Goal: Transaction & Acquisition: Purchase product/service

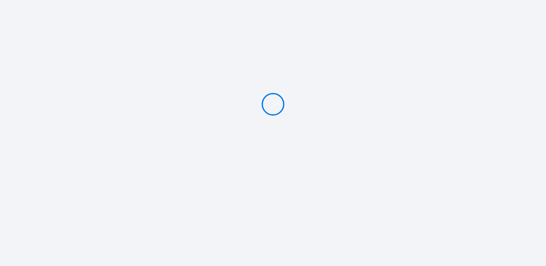
type input "PAYER 80 €"
